Goal: Find specific page/section: Find specific page/section

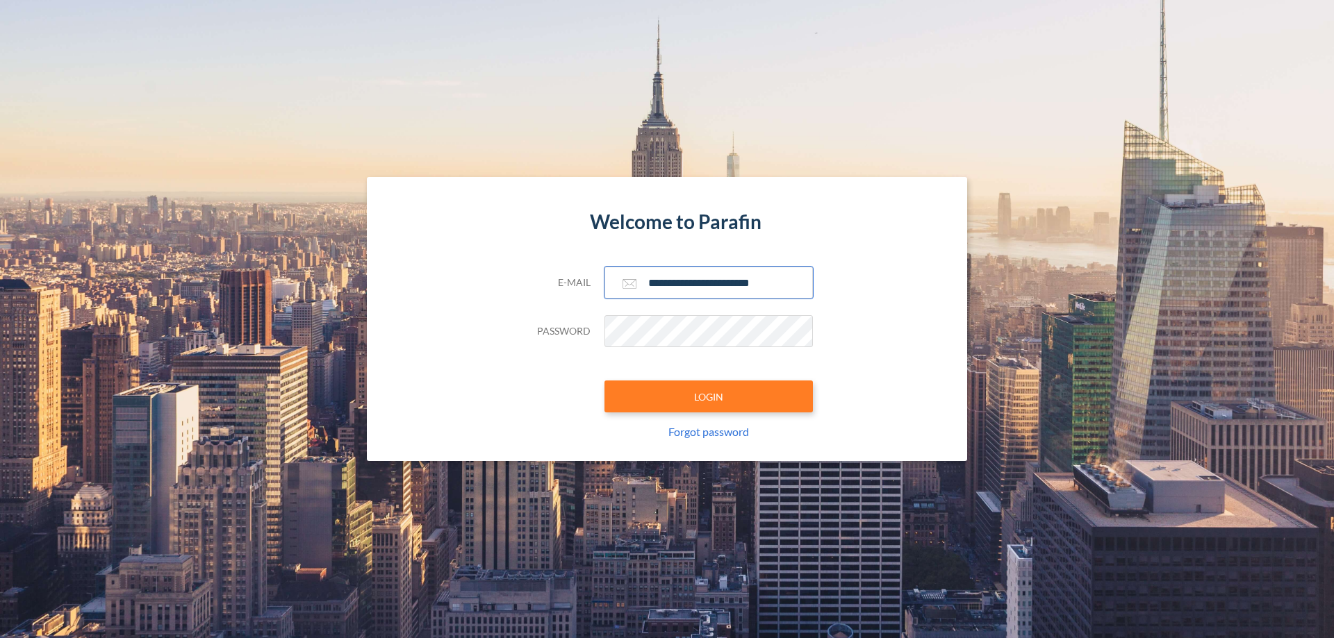
type input "**********"
click at [709, 397] on button "LOGIN" at bounding box center [708, 397] width 208 height 32
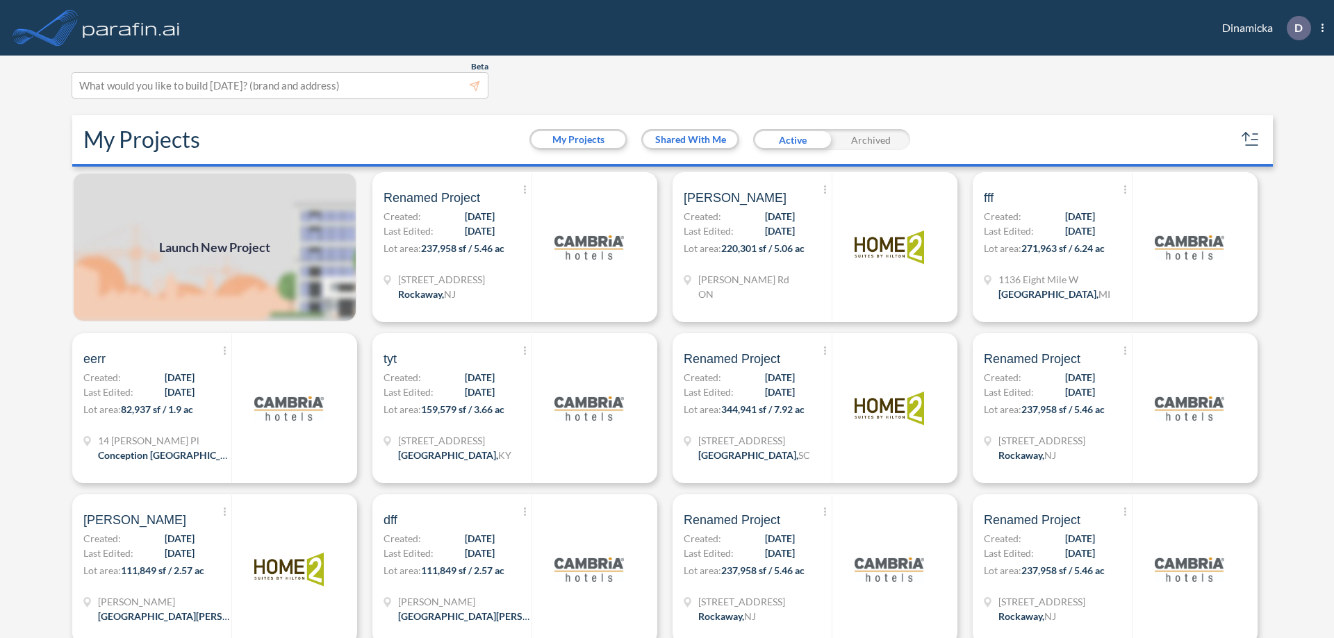
scroll to position [3, 0]
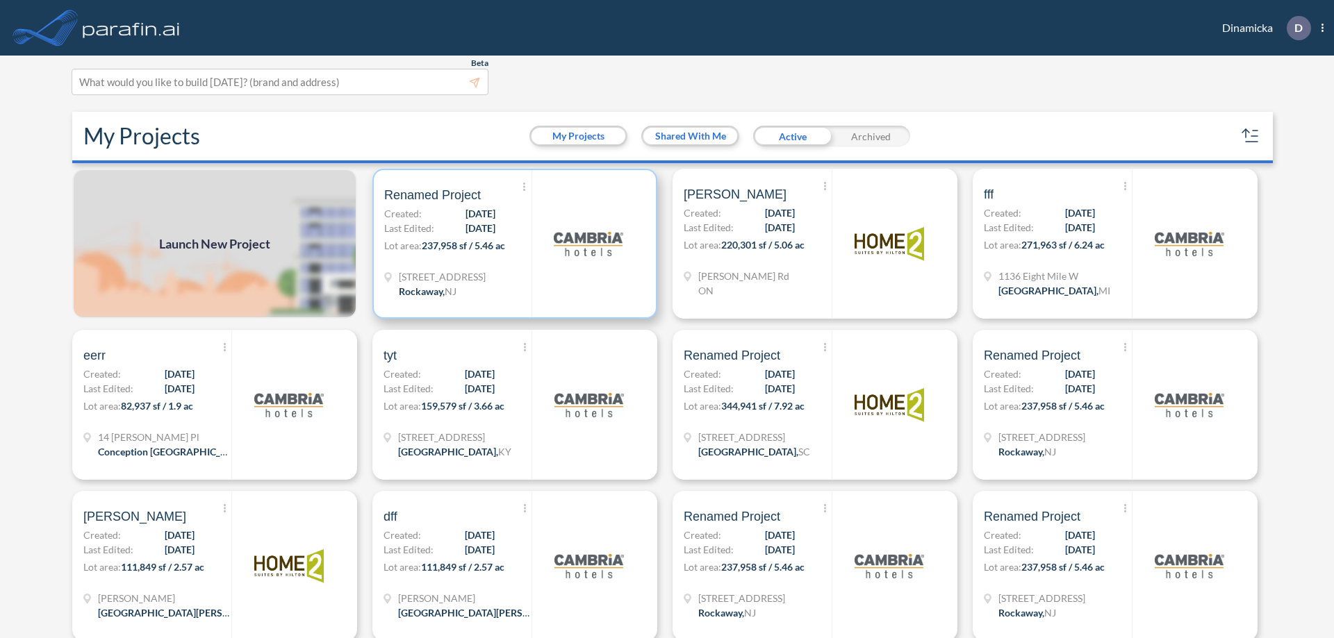
click at [512, 244] on p "Lot area: 237,958 sf / 5.46 ac" at bounding box center [457, 248] width 147 height 20
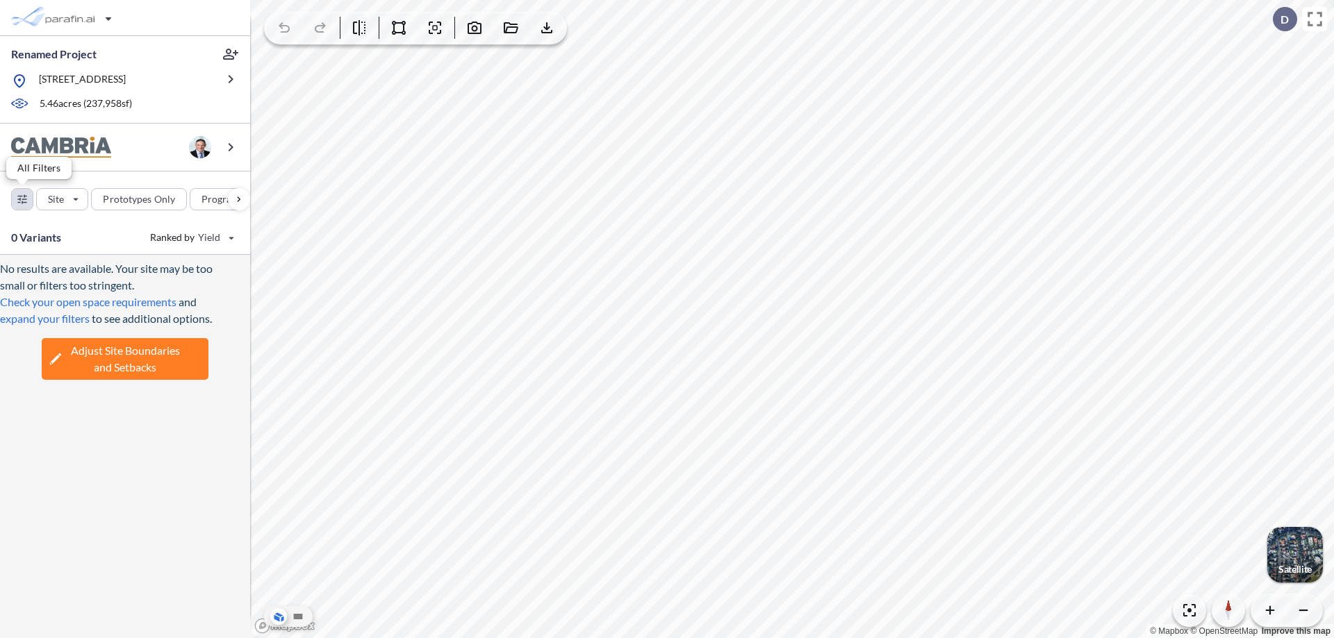
click at [22, 199] on div "button" at bounding box center [22, 199] width 21 height 21
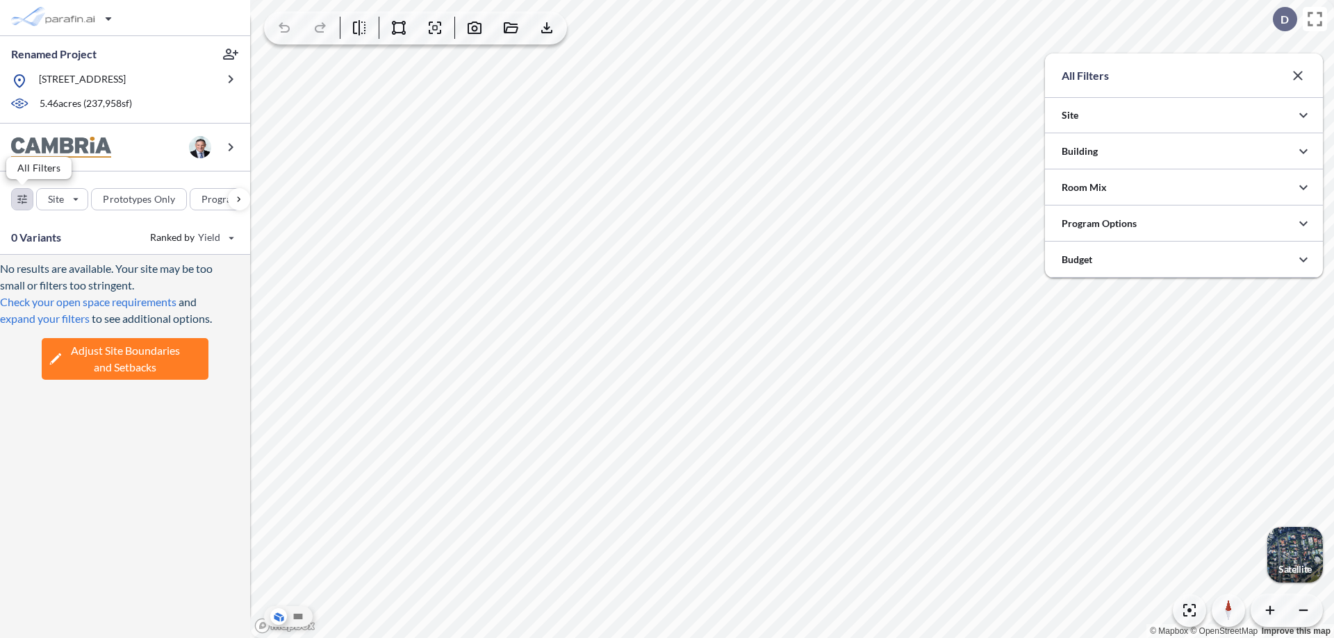
scroll to position [694682, 694404]
click at [1303, 151] on icon "button" at bounding box center [1303, 151] width 17 height 17
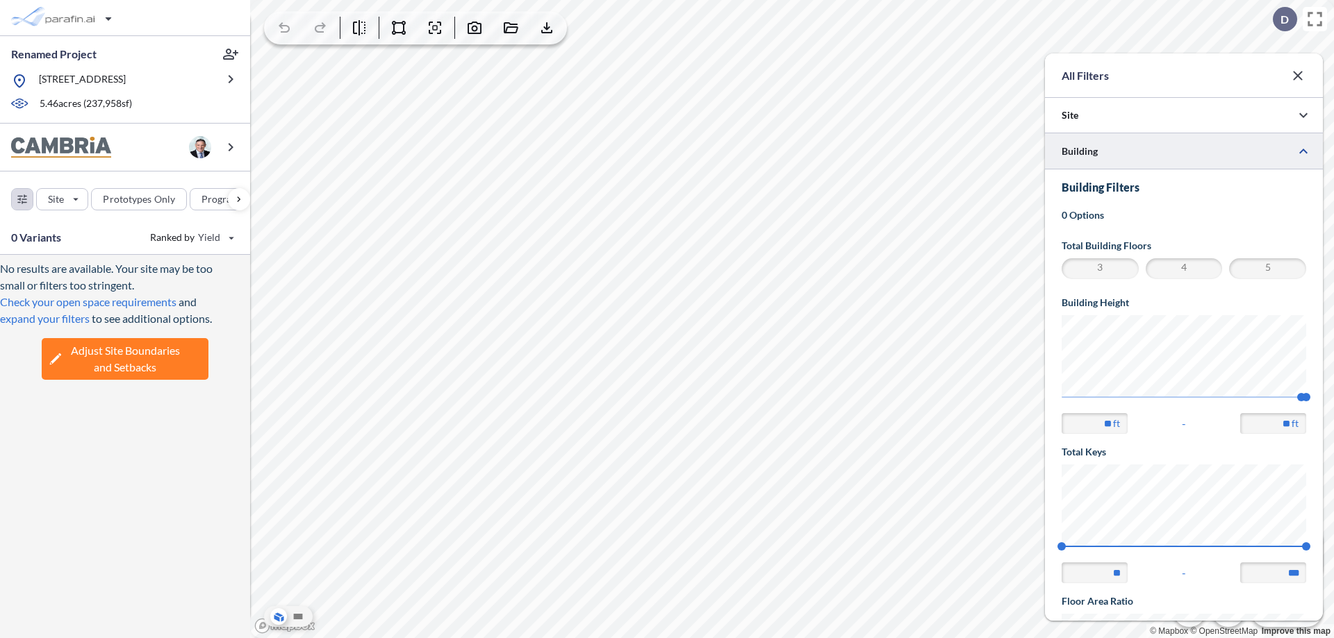
scroll to position [242, 0]
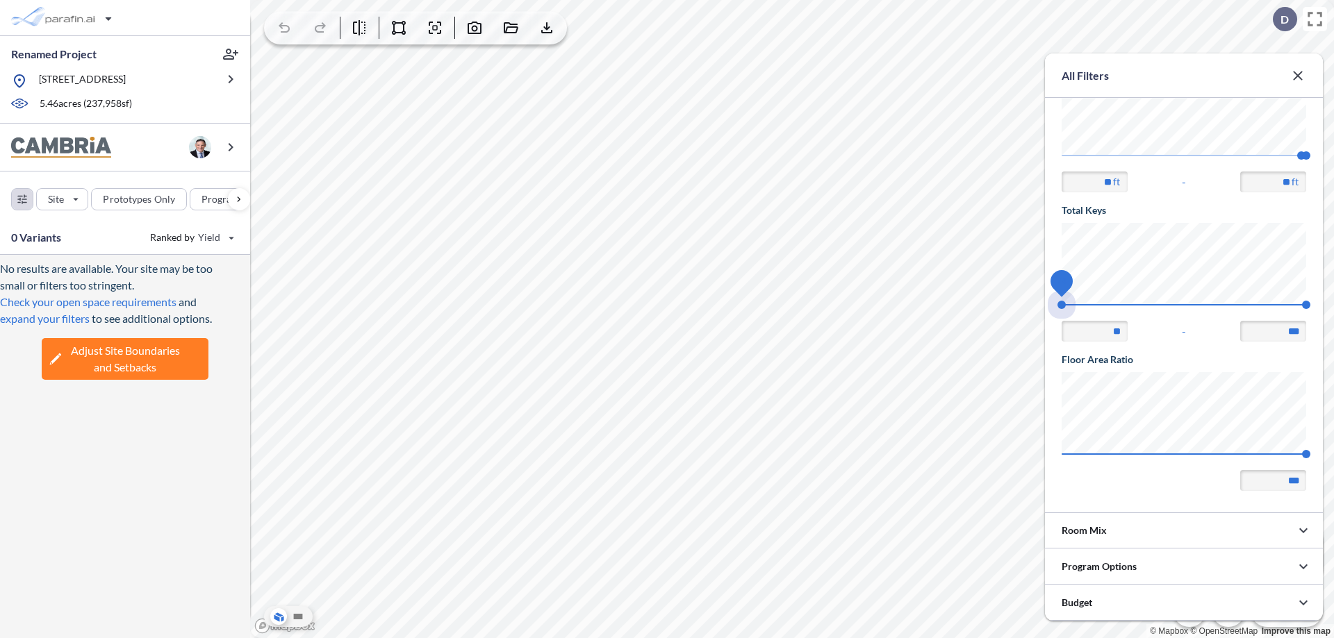
drag, startPoint x: 1061, startPoint y: 305, endPoint x: 1306, endPoint y: 305, distance: 244.5
click at [1306, 305] on span "74 140" at bounding box center [1183, 309] width 245 height 10
type input "***"
